Goal: Task Accomplishment & Management: Manage account settings

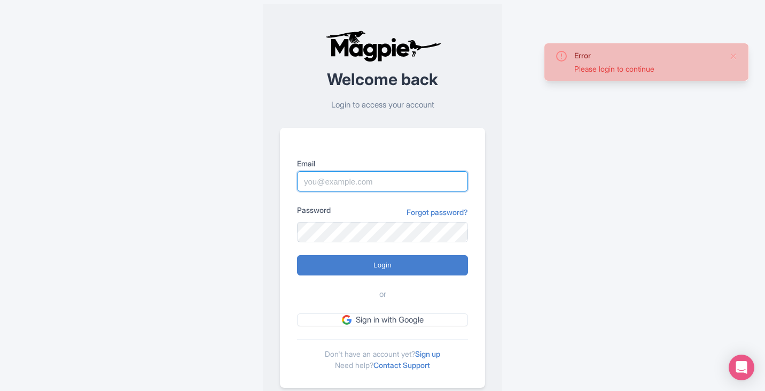
click at [367, 182] on input "Email" at bounding box center [382, 181] width 171 height 20
click at [297, 255] on input "Login" at bounding box center [382, 265] width 171 height 20
type input "Logging in..."
type input "skronwitter@graylinetoronto.tours"
click at [322, 178] on input "Email" at bounding box center [382, 181] width 171 height 20
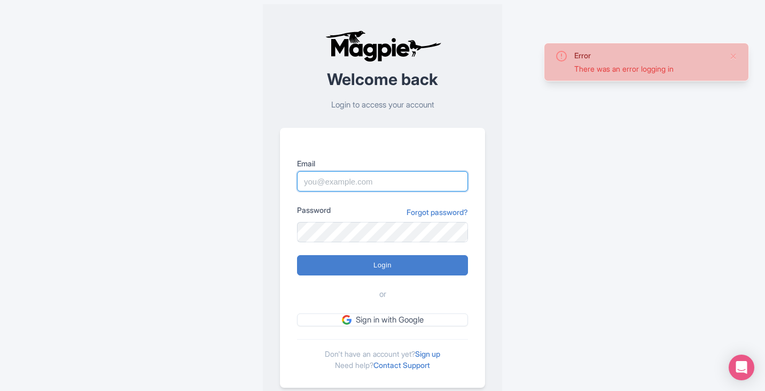
type input "[EMAIL_ADDRESS][DOMAIN_NAME]"
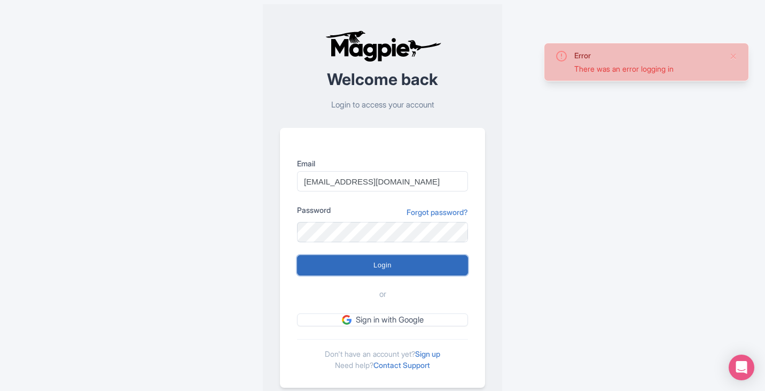
click at [392, 265] on input "Login" at bounding box center [382, 265] width 171 height 20
type input "Logging in..."
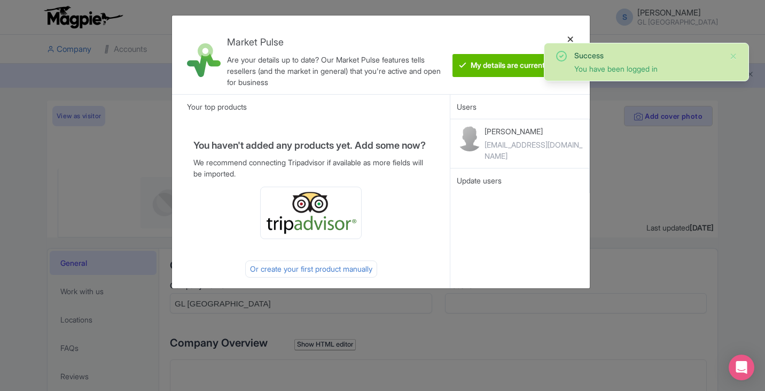
click at [568, 39] on div at bounding box center [571, 54] width 26 height 61
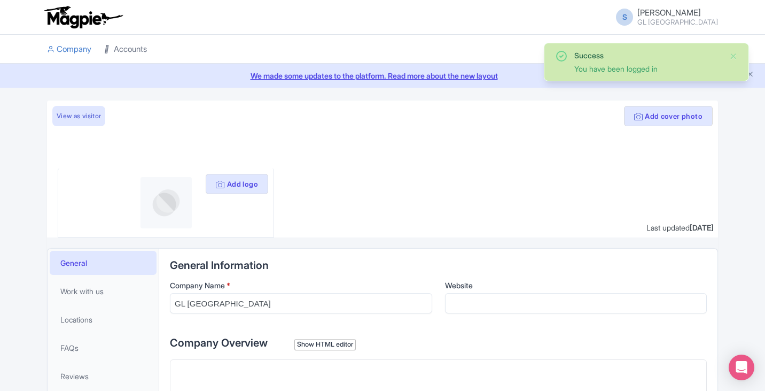
click at [130, 43] on link "Accounts" at bounding box center [125, 49] width 43 height 29
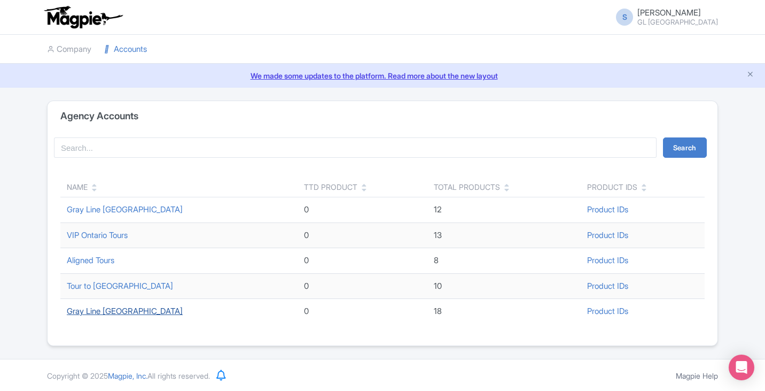
click at [115, 309] on link "Gray Line [GEOGRAPHIC_DATA]" at bounding box center [125, 311] width 116 height 10
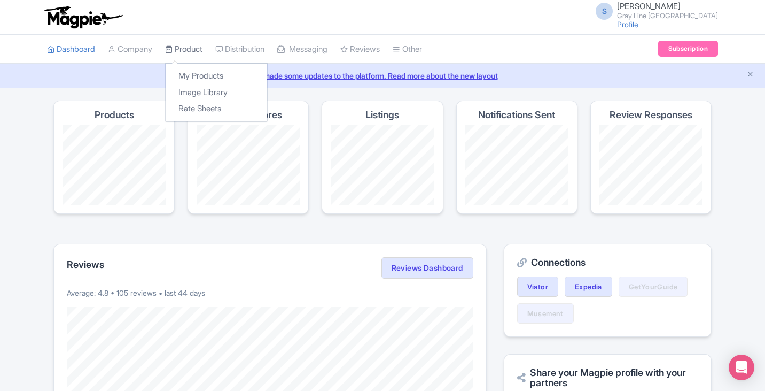
click at [173, 48] on icon at bounding box center [168, 48] width 7 height 7
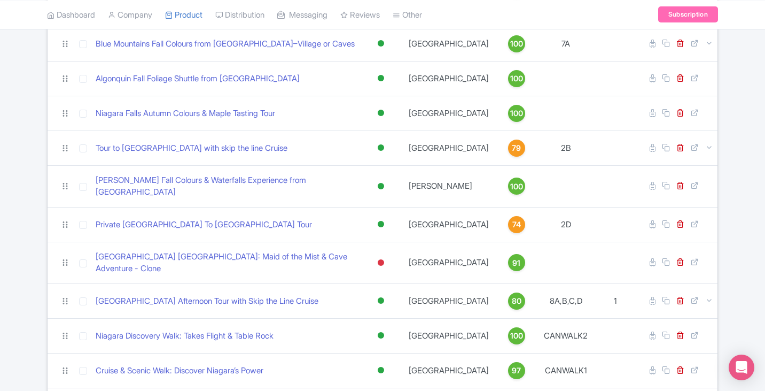
scroll to position [267, 0]
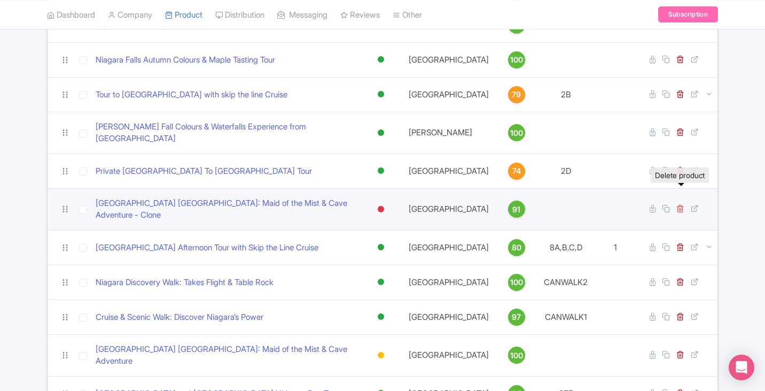
click at [681, 204] on icon at bounding box center [681, 208] width 8 height 8
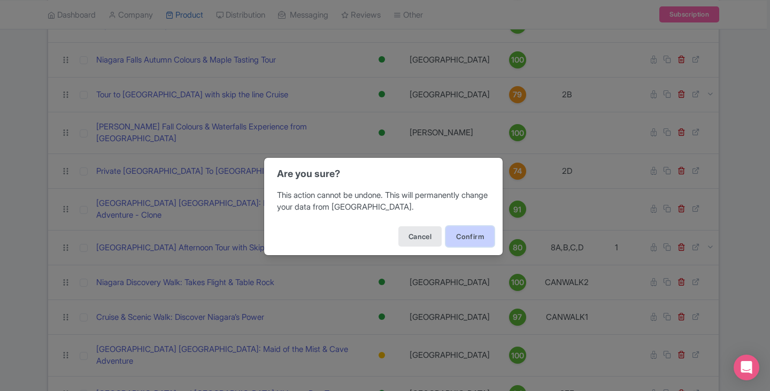
click at [467, 238] on button "Confirm" at bounding box center [470, 236] width 48 height 20
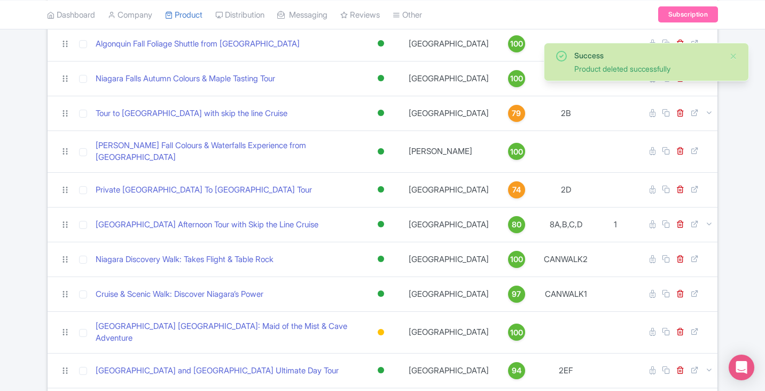
scroll to position [267, 0]
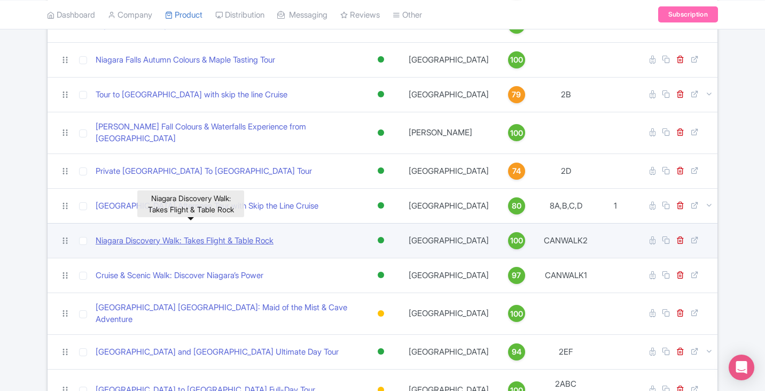
click at [240, 235] on link "Niagara Discovery Walk: Takes Flight & Table Rock" at bounding box center [185, 241] width 178 height 12
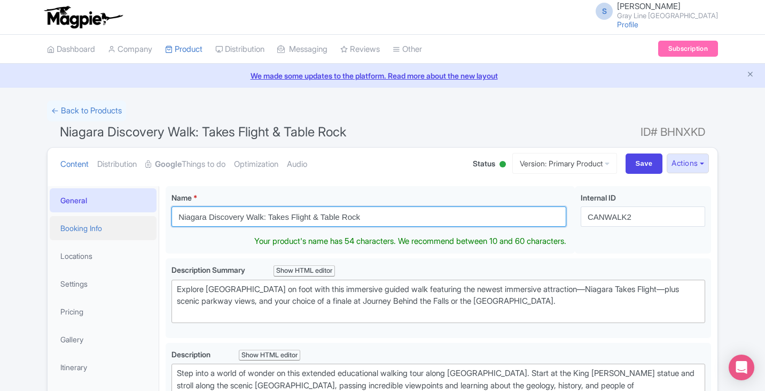
drag, startPoint x: 341, startPoint y: 218, endPoint x: 128, endPoint y: 228, distance: 212.4
paste input "Takes Flight and Table Rock Niagara Discovery Walk"
type input "Takes Flight and Table Rock Niagara Discovery Walk"
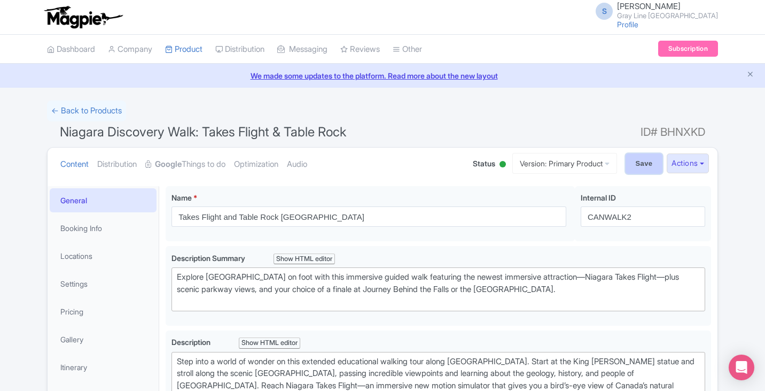
click at [651, 158] on input "Save" at bounding box center [644, 163] width 37 height 20
type input "Saving..."
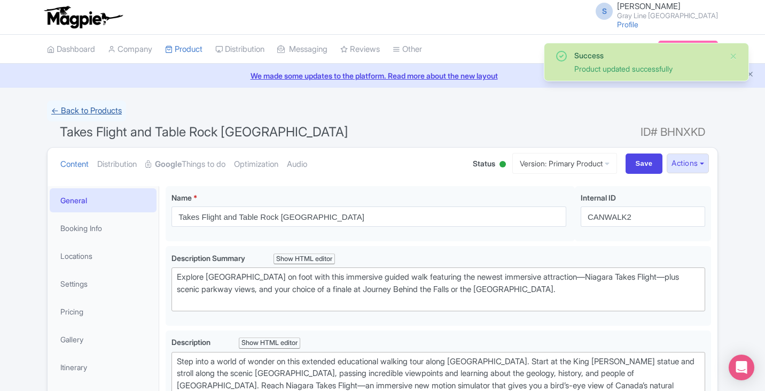
click at [90, 111] on link "← Back to Products" at bounding box center [86, 110] width 79 height 21
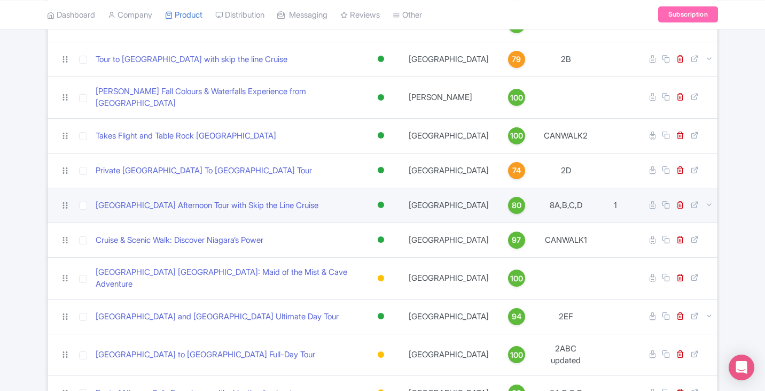
scroll to position [321, 0]
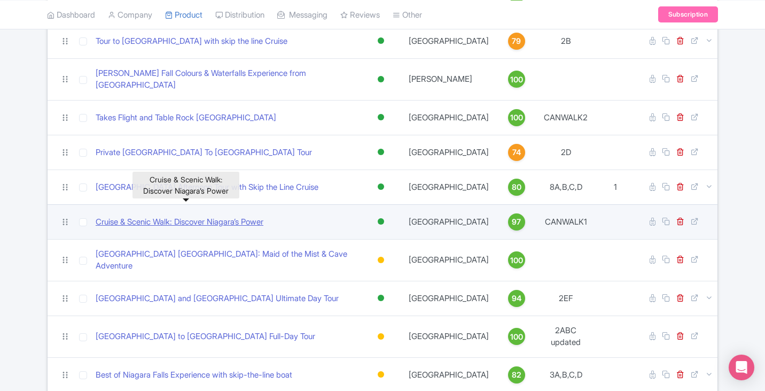
click at [253, 216] on link "Cruise & Scenic Walk: Discover Niagara’s Power" at bounding box center [180, 222] width 168 height 12
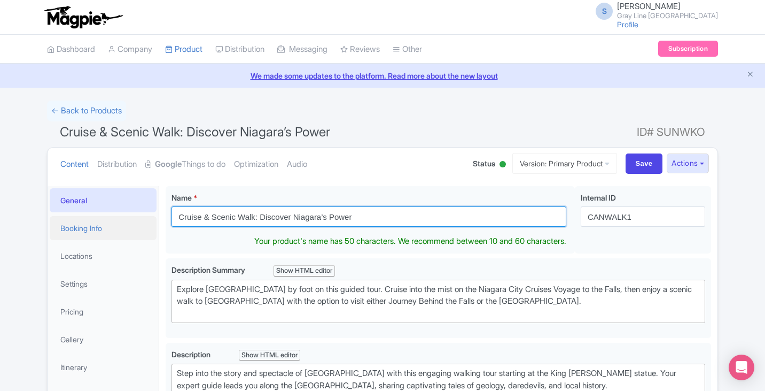
drag, startPoint x: 342, startPoint y: 220, endPoint x: 146, endPoint y: 222, distance: 195.6
paste input "Niagara Falls Cruise and Scenic Walking Tou"
type input "Niagara Falls Cruise and Scenic Walking Tour"
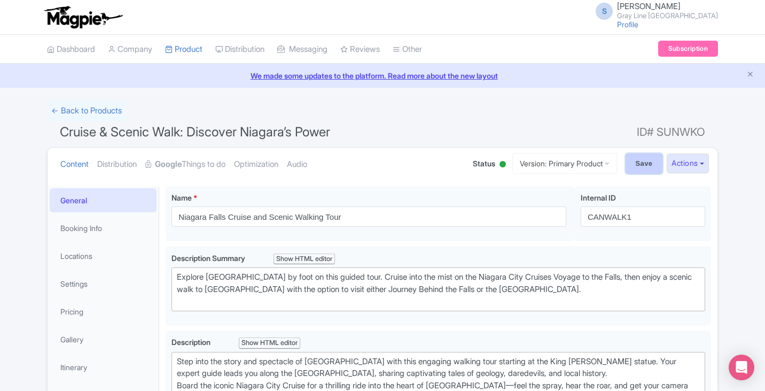
click at [642, 163] on input "Save" at bounding box center [644, 163] width 37 height 20
type input "Saving..."
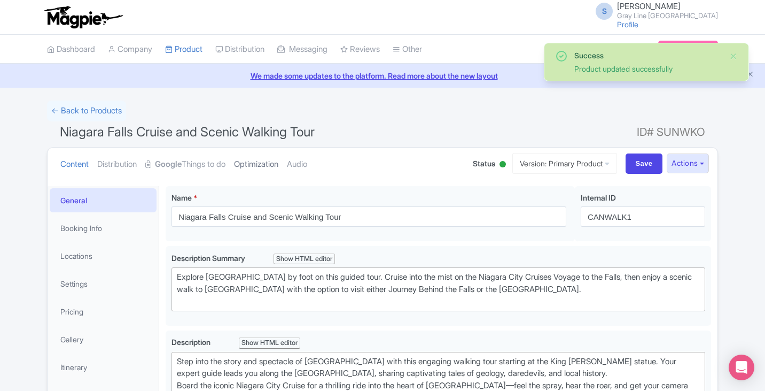
click at [268, 166] on link "Optimization" at bounding box center [256, 165] width 44 height 34
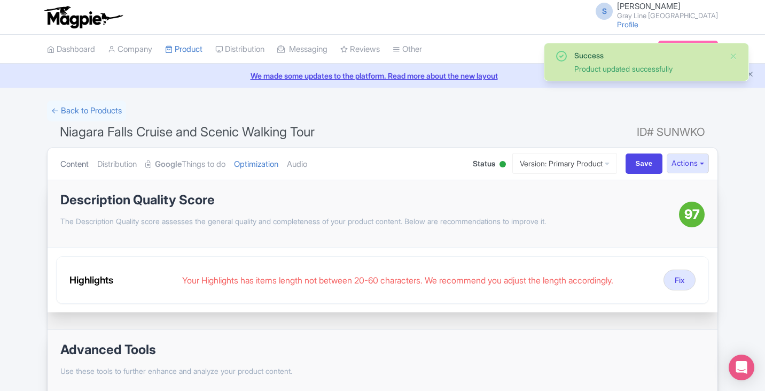
click at [80, 168] on link "Content" at bounding box center [74, 165] width 28 height 34
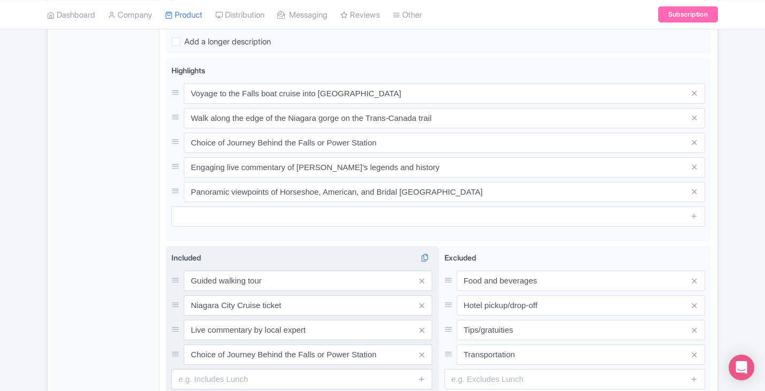
scroll to position [535, 0]
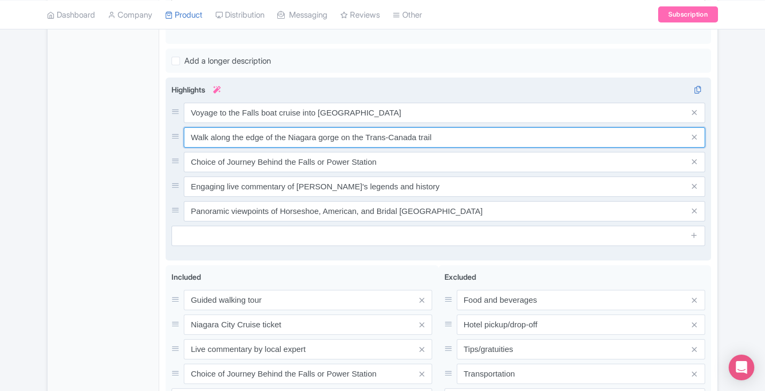
drag, startPoint x: 351, startPoint y: 138, endPoint x: 232, endPoint y: 137, distance: 118.7
click at [232, 137] on input "Walk along the edge of the Niagara gorge on the Trans-Canada trail" at bounding box center [445, 137] width 522 height 20
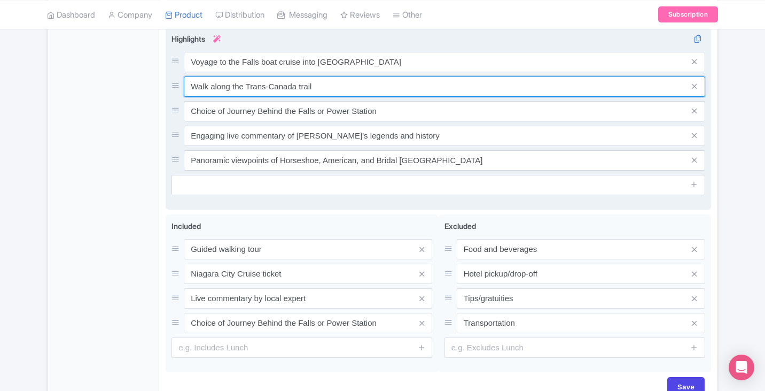
scroll to position [649, 0]
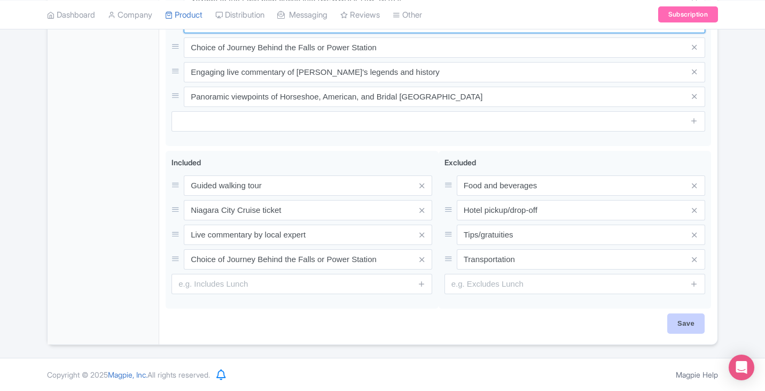
type input "Walk along the Trans-Canada trail"
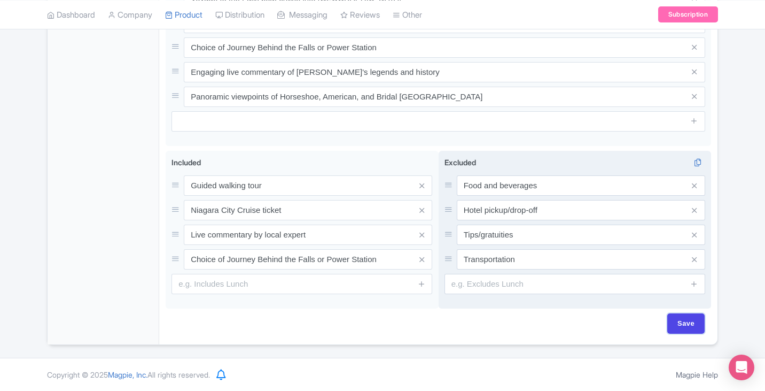
drag, startPoint x: 694, startPoint y: 327, endPoint x: 660, endPoint y: 299, distance: 43.7
click at [695, 327] on input "Save" at bounding box center [686, 323] width 37 height 20
type input "Saving..."
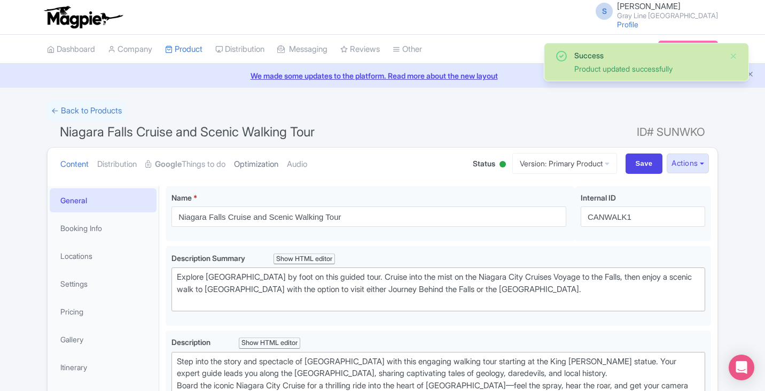
click at [278, 165] on link "Optimization" at bounding box center [256, 165] width 44 height 34
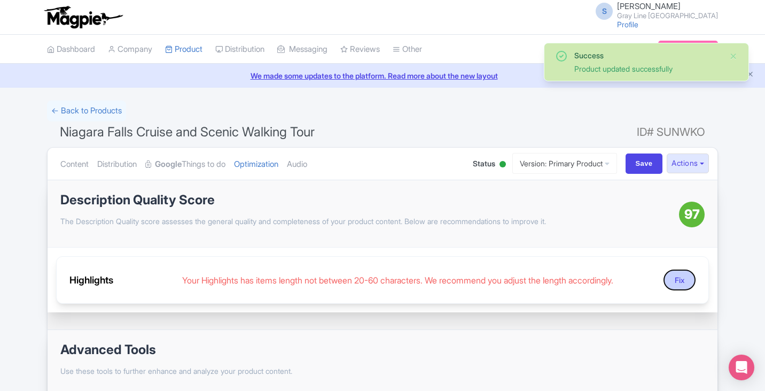
click at [683, 284] on button "Fix" at bounding box center [680, 279] width 32 height 21
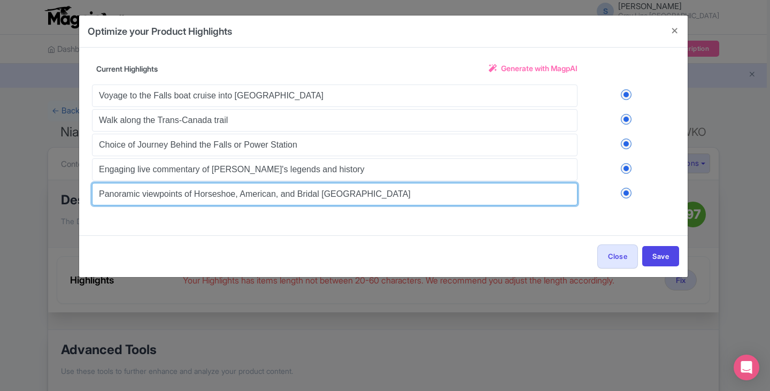
click at [157, 194] on input "Panoramic viewpoints of Horseshoe, American, and Bridal [GEOGRAPHIC_DATA]" at bounding box center [334, 194] width 485 height 22
click at [153, 195] on input "Panoramic viewpoints of Horseshoe, American, and Bridal [GEOGRAPHIC_DATA]" at bounding box center [334, 194] width 485 height 22
drag, startPoint x: 366, startPoint y: 193, endPoint x: 309, endPoint y: 143, distance: 75.4
click at [73, 93] on div "Optimize your Product Highlights Title Niagara Falls Cruise and Scenic Walking …" at bounding box center [385, 195] width 770 height 391
type input "Panoramic view of Horseshoe, American, and Bridal Veil Falls"
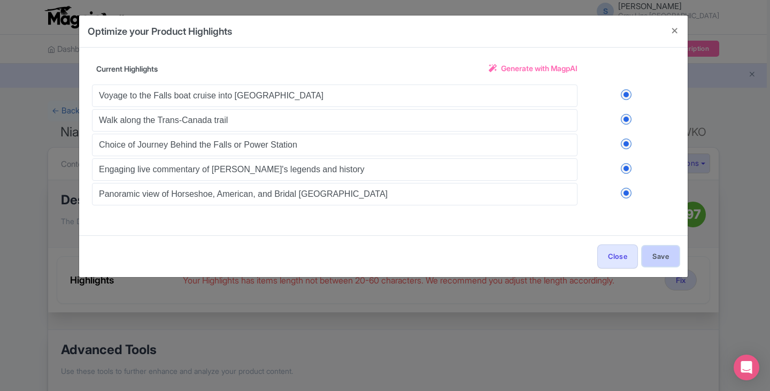
click at [660, 258] on button "Save" at bounding box center [660, 256] width 37 height 20
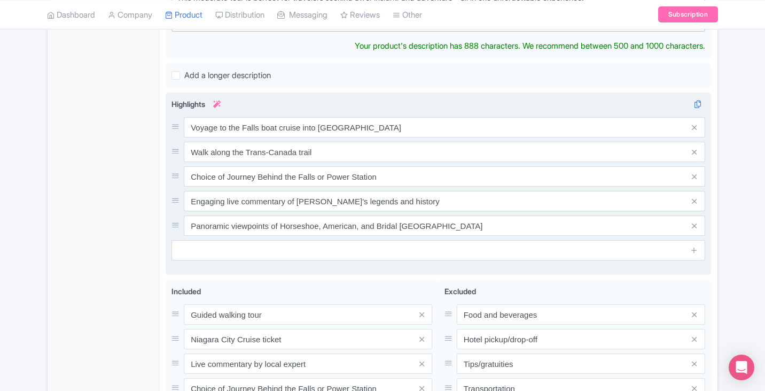
scroll to position [535, 0]
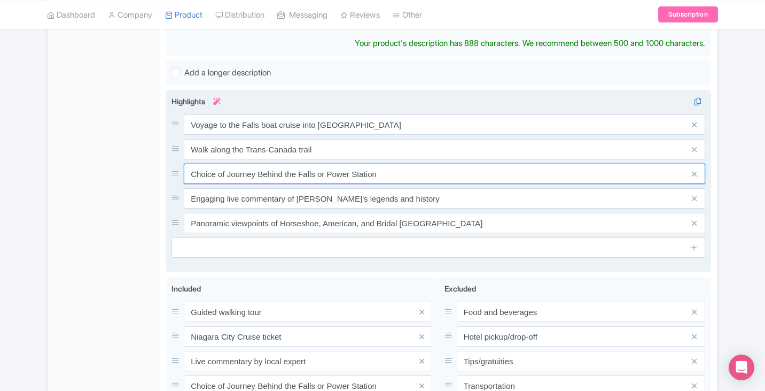
click at [418, 159] on div "Voyage to the Falls boat cruise into Horseshoe Falls Walk along the Trans-Canad…" at bounding box center [439, 173] width 534 height 119
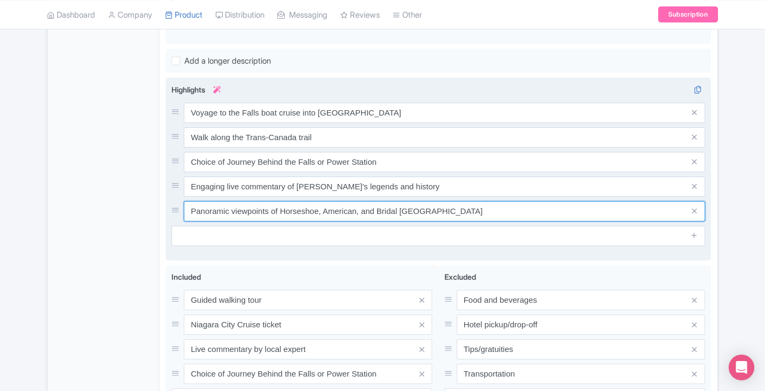
click at [247, 211] on input "Panoramic viewpoints of Horseshoe, American, and Bridal Veil Falls" at bounding box center [445, 211] width 522 height 20
click at [247, 212] on input "Panoramic viewpoints of Horseshoe, American, and Bridal Veil Falls" at bounding box center [445, 211] width 522 height 20
drag, startPoint x: 452, startPoint y: 209, endPoint x: 194, endPoint y: 126, distance: 270.6
click at [143, 120] on div "General Booking Info Locations Settings Pricing Gallery Itinerary FAQs Niagara …" at bounding box center [383, 52] width 670 height 814
type input "Panoramic viewpoints of Horseshoe, American, and Bridal Veil Falls"
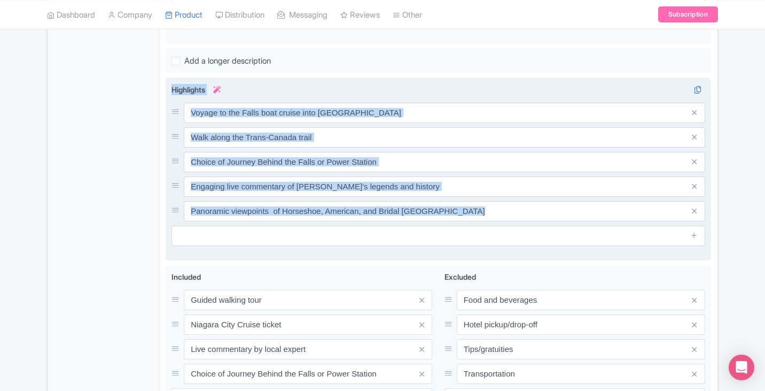
drag, startPoint x: 173, startPoint y: 90, endPoint x: 480, endPoint y: 233, distance: 338.6
click at [480, 233] on div "Highlights i Voyage to the Falls boat cruise into Horseshoe Falls Walk along th…" at bounding box center [439, 165] width 534 height 162
copy div "Highlights i"
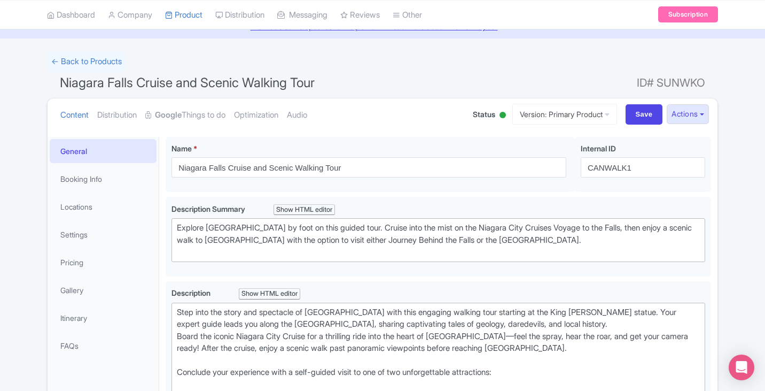
scroll to position [0, 0]
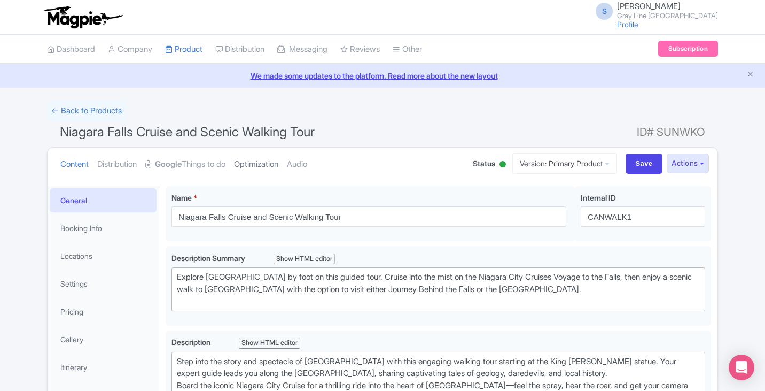
click at [276, 158] on link "Optimization" at bounding box center [256, 165] width 44 height 34
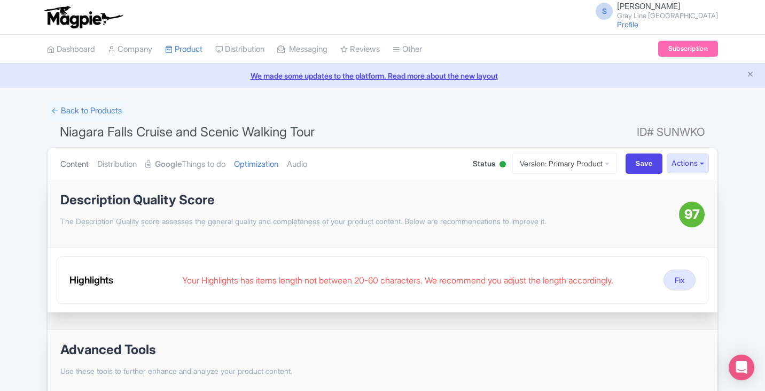
click at [80, 165] on link "Content" at bounding box center [74, 165] width 28 height 34
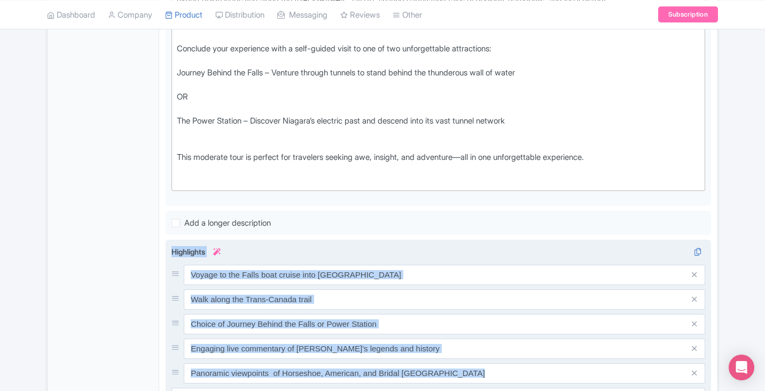
scroll to position [428, 0]
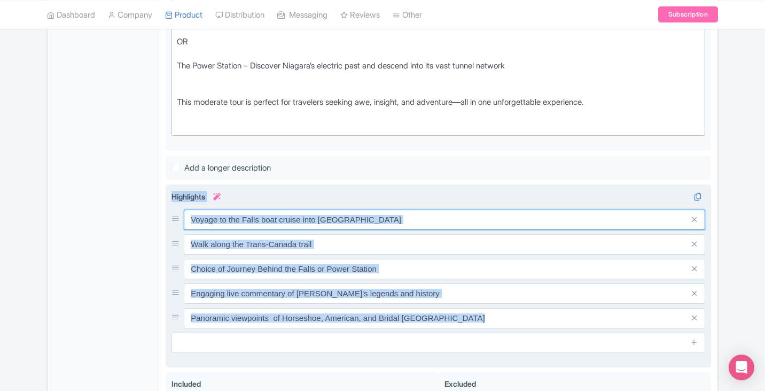
click at [393, 218] on input "Voyage to the Falls boat cruise into Horseshoe Falls" at bounding box center [445, 220] width 522 height 20
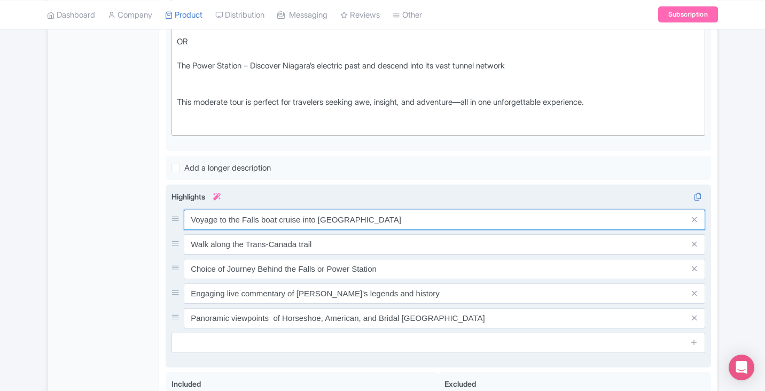
drag, startPoint x: 394, startPoint y: 218, endPoint x: 189, endPoint y: 231, distance: 205.7
click at [189, 231] on div "Voyage to the Falls boat cruise into Horseshoe Falls Walk along the Trans-Canad…" at bounding box center [439, 269] width 534 height 119
paste input "B"
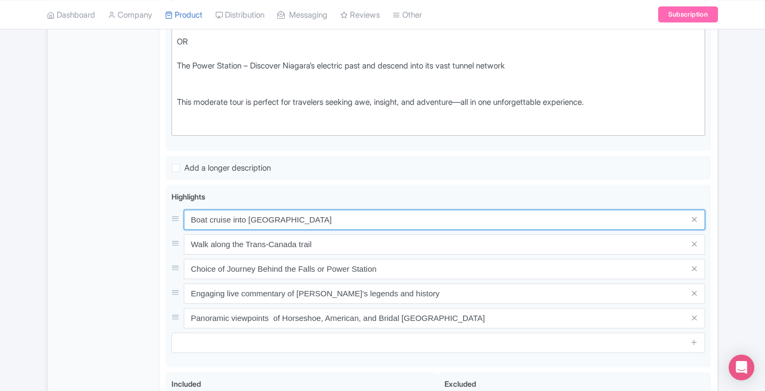
type input "Boat cruise into Horseshoe Falls"
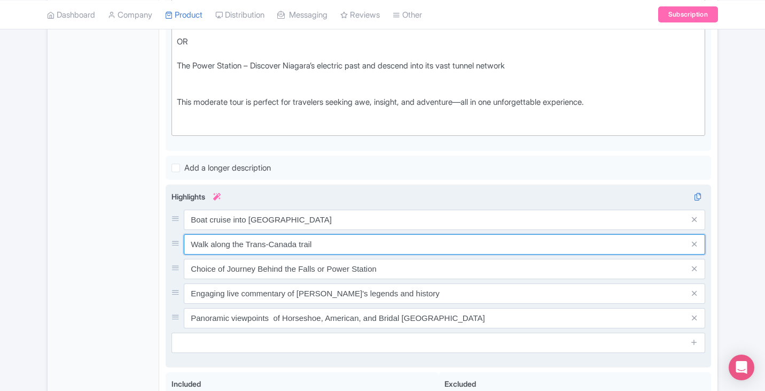
drag, startPoint x: 276, startPoint y: 247, endPoint x: 175, endPoint y: 252, distance: 101.7
click at [175, 252] on div "Walk along the Trans-Canada trail" at bounding box center [439, 244] width 534 height 20
paste input "T"
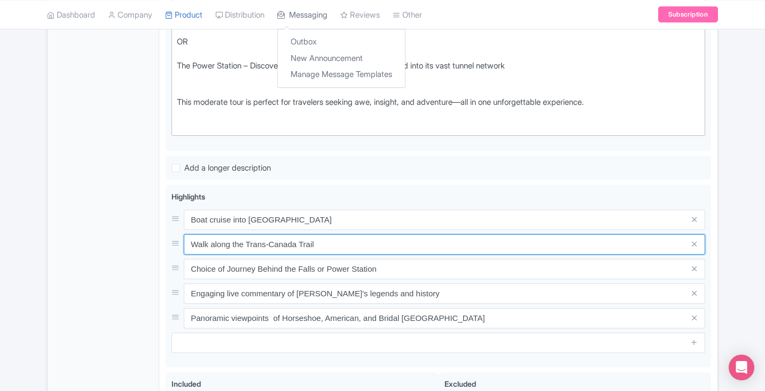
type input "Walk along the Trans-Canada Trail"
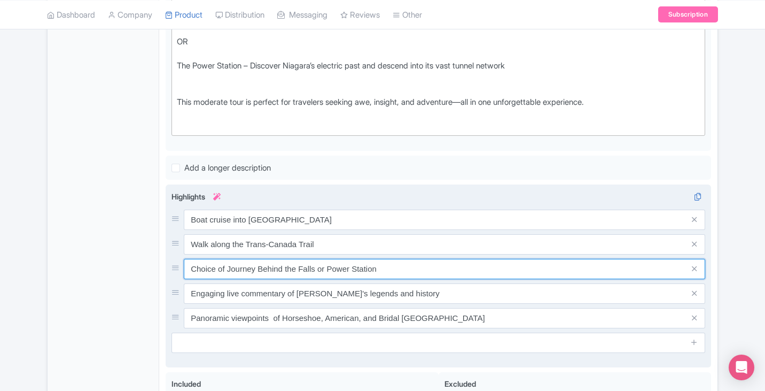
drag, startPoint x: 393, startPoint y: 268, endPoint x: 186, endPoint y: 276, distance: 207.0
click at [185, 276] on input "Choice of Journey Behind the Falls or Power Station" at bounding box center [445, 269] width 522 height 20
paste input "text"
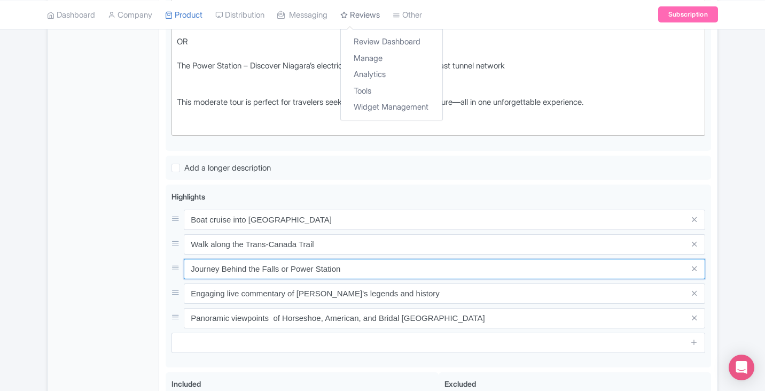
type input "Journey Behind the Falls or Power Station"
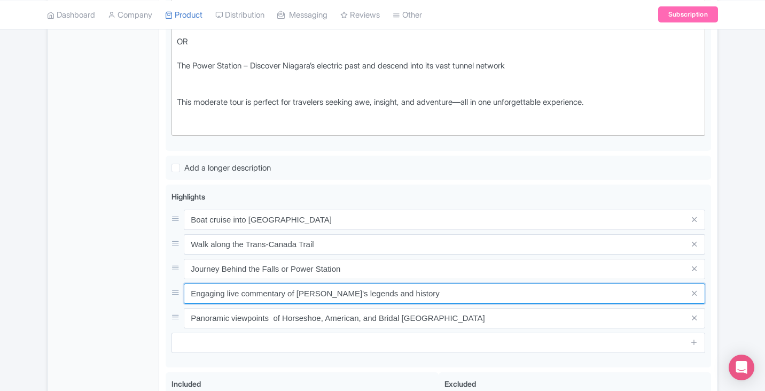
drag, startPoint x: 416, startPoint y: 290, endPoint x: 162, endPoint y: 301, distance: 253.6
click at [157, 303] on div "General Booking Info Locations Settings Pricing Gallery Itinerary FAQs Niagara …" at bounding box center [383, 159] width 670 height 814
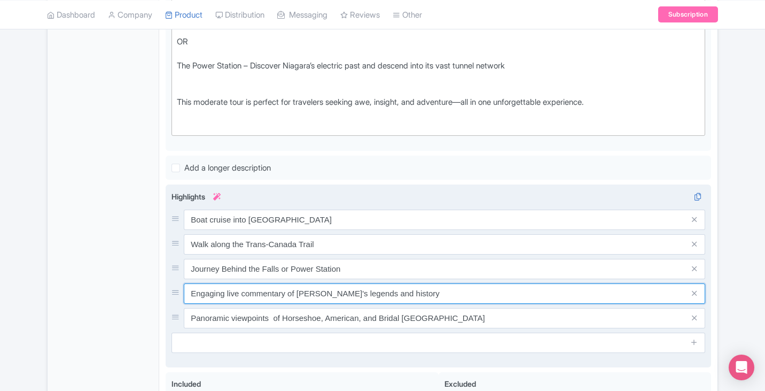
paste input "Live commentary on Niagara’s legends &"
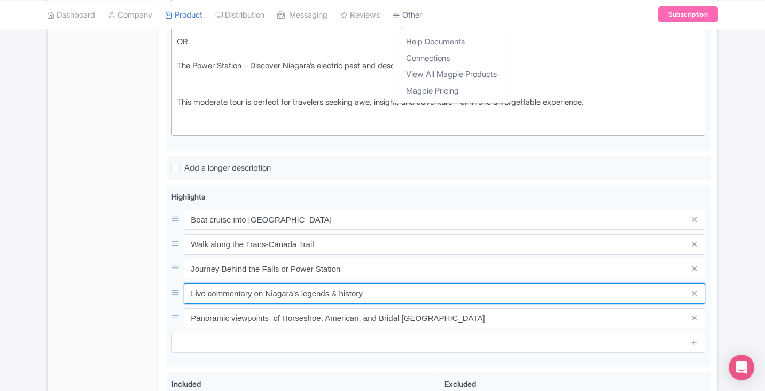
type input "Live commentary on Niagara’s legends & history"
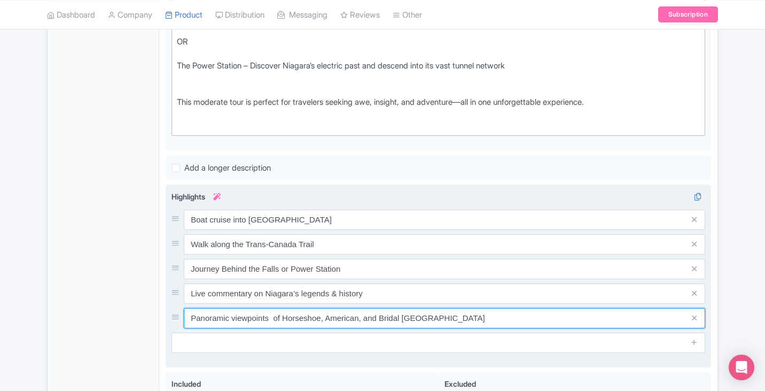
drag, startPoint x: 463, startPoint y: 317, endPoint x: 188, endPoint y: 314, distance: 275.8
click at [186, 315] on input "Panoramic viewpoints of Horseshoe, American, and Bridal Veil Falls" at bounding box center [445, 318] width 522 height 20
paste input "s of Horseshoe, American & Bridal Veil"
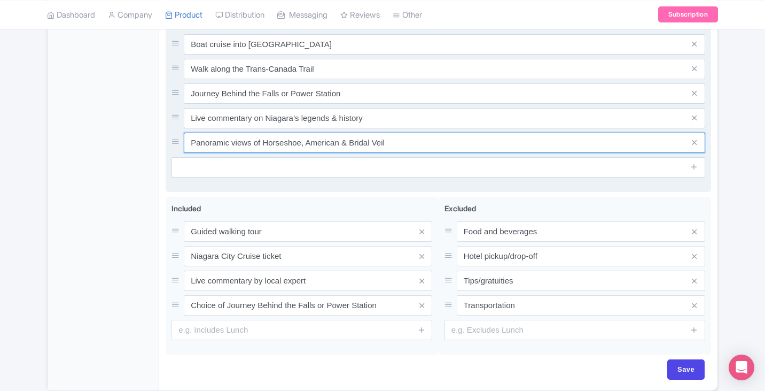
scroll to position [641, 0]
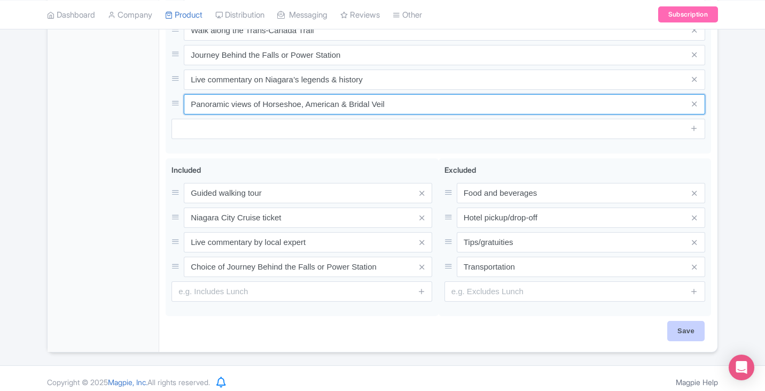
type input "Panoramic views of Horseshoe, American & Bridal Veil"
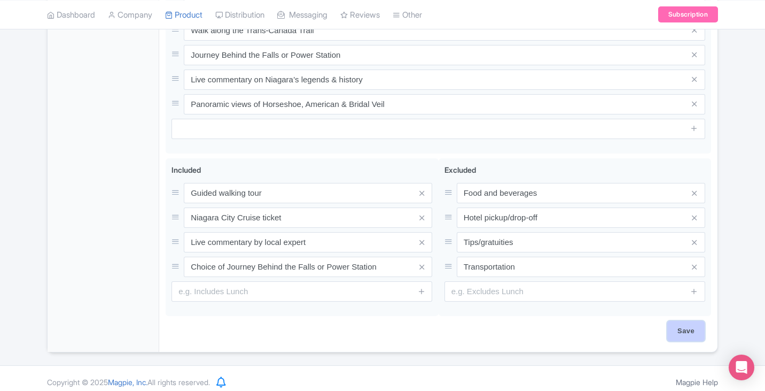
click at [679, 330] on input "Save" at bounding box center [686, 331] width 37 height 20
type input "Saving..."
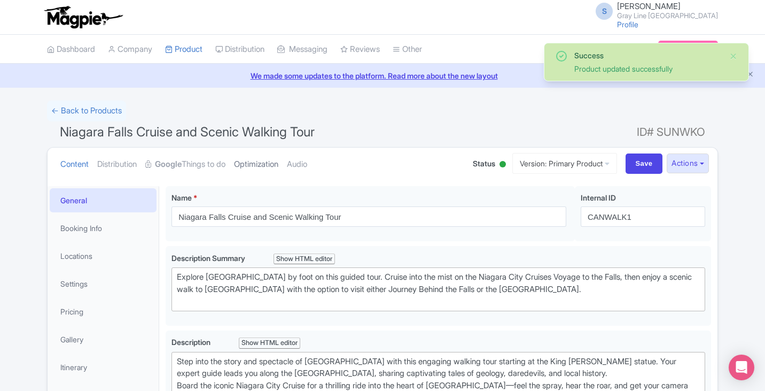
click at [253, 167] on link "Optimization" at bounding box center [256, 165] width 44 height 34
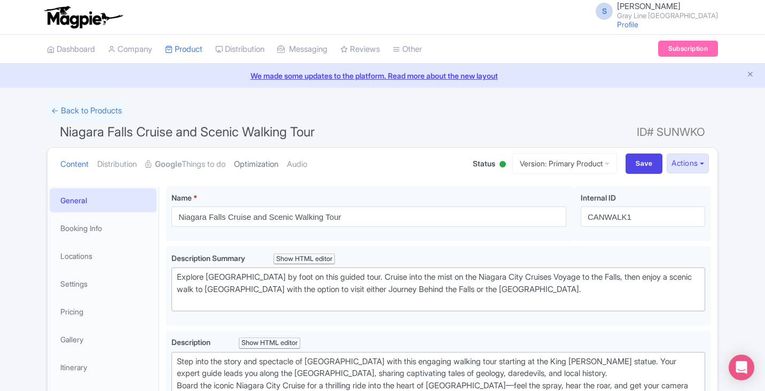
click at [253, 166] on link "Optimization" at bounding box center [256, 165] width 44 height 34
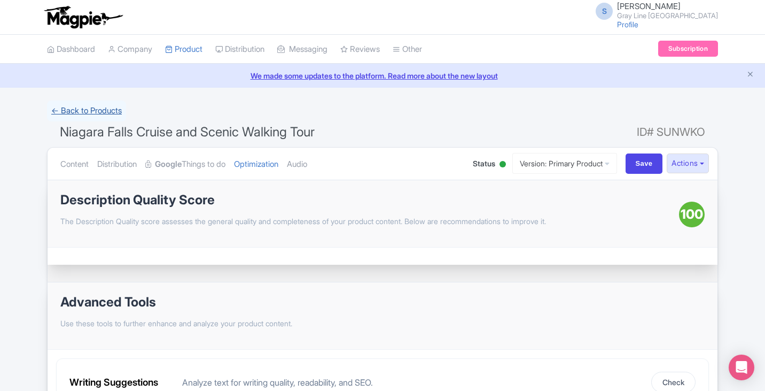
click at [82, 113] on link "← Back to Products" at bounding box center [86, 110] width 79 height 21
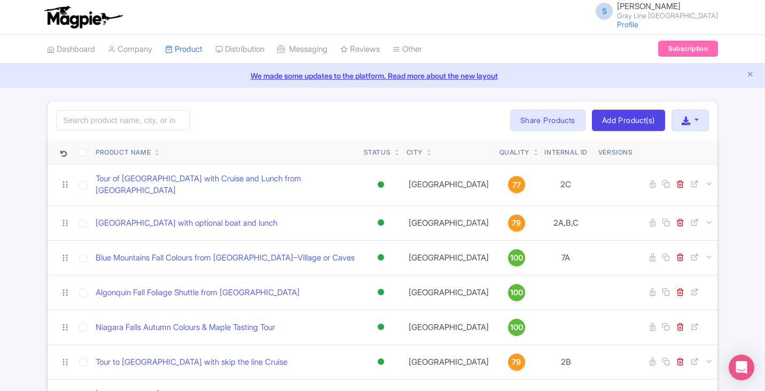
click at [505, 152] on div "Quality" at bounding box center [517, 153] width 34 height 10
click at [534, 154] on icon at bounding box center [536, 154] width 5 height 6
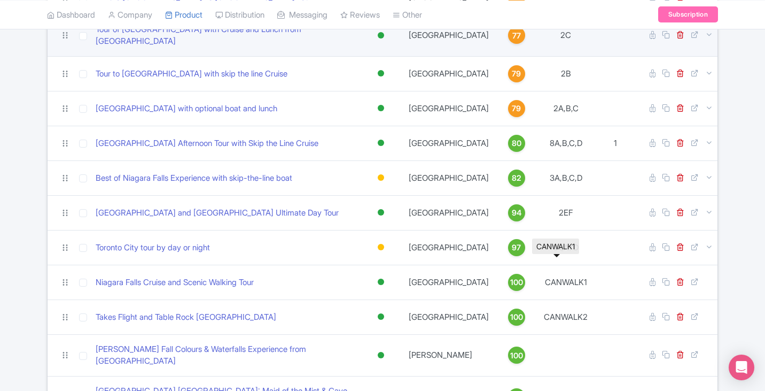
scroll to position [267, 0]
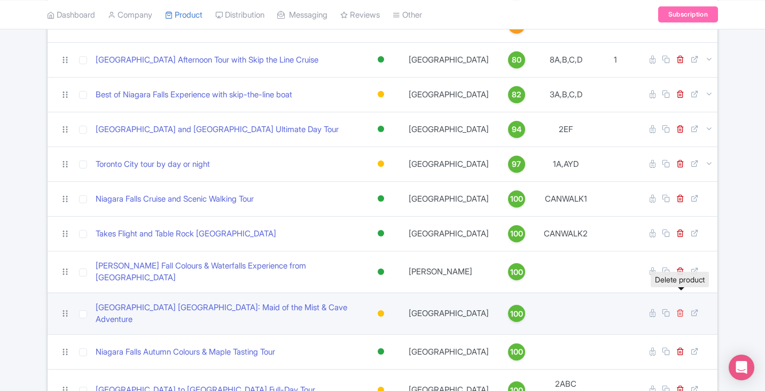
click at [680, 308] on icon at bounding box center [681, 312] width 8 height 8
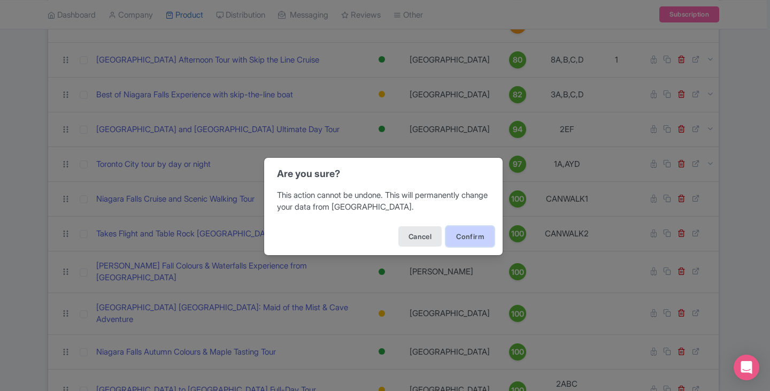
click at [467, 236] on button "Confirm" at bounding box center [470, 236] width 48 height 20
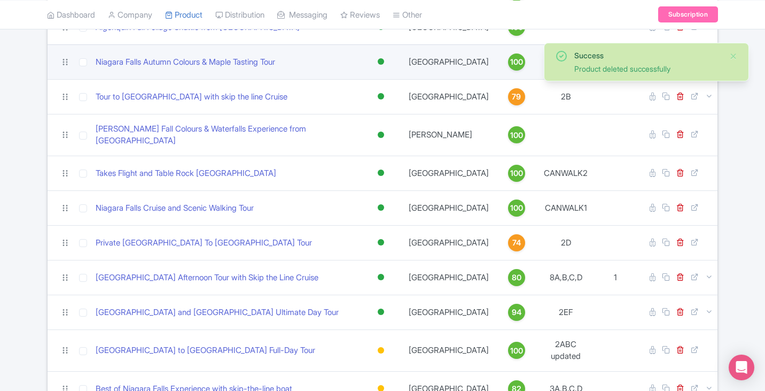
scroll to position [267, 0]
